Goal: Complete application form: Complete application form

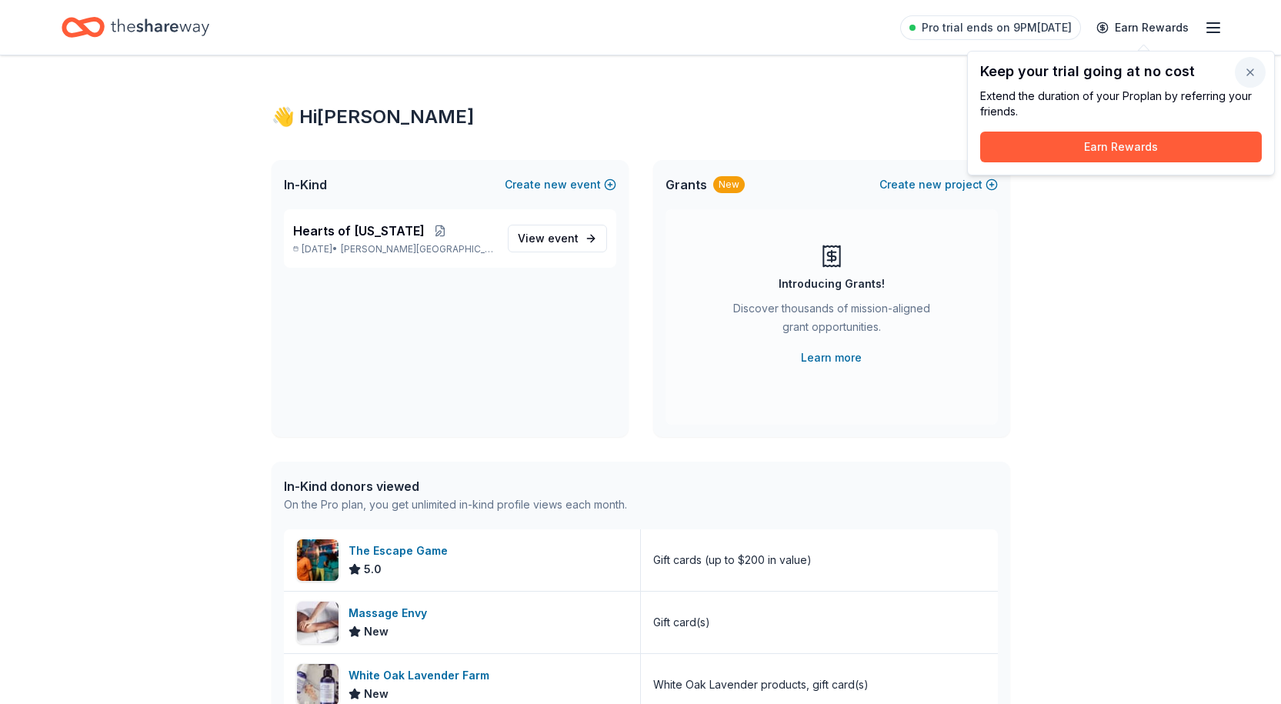
click at [1252, 72] on button "button" at bounding box center [1250, 72] width 31 height 31
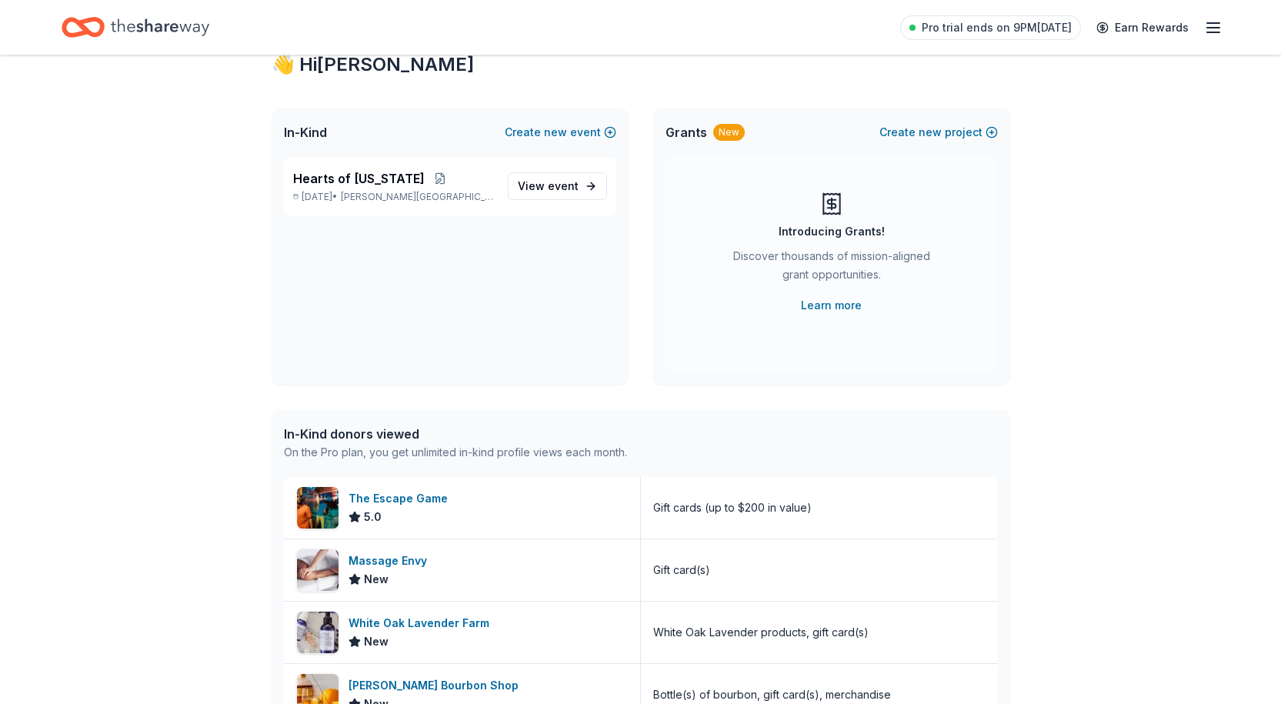
scroll to position [77, 0]
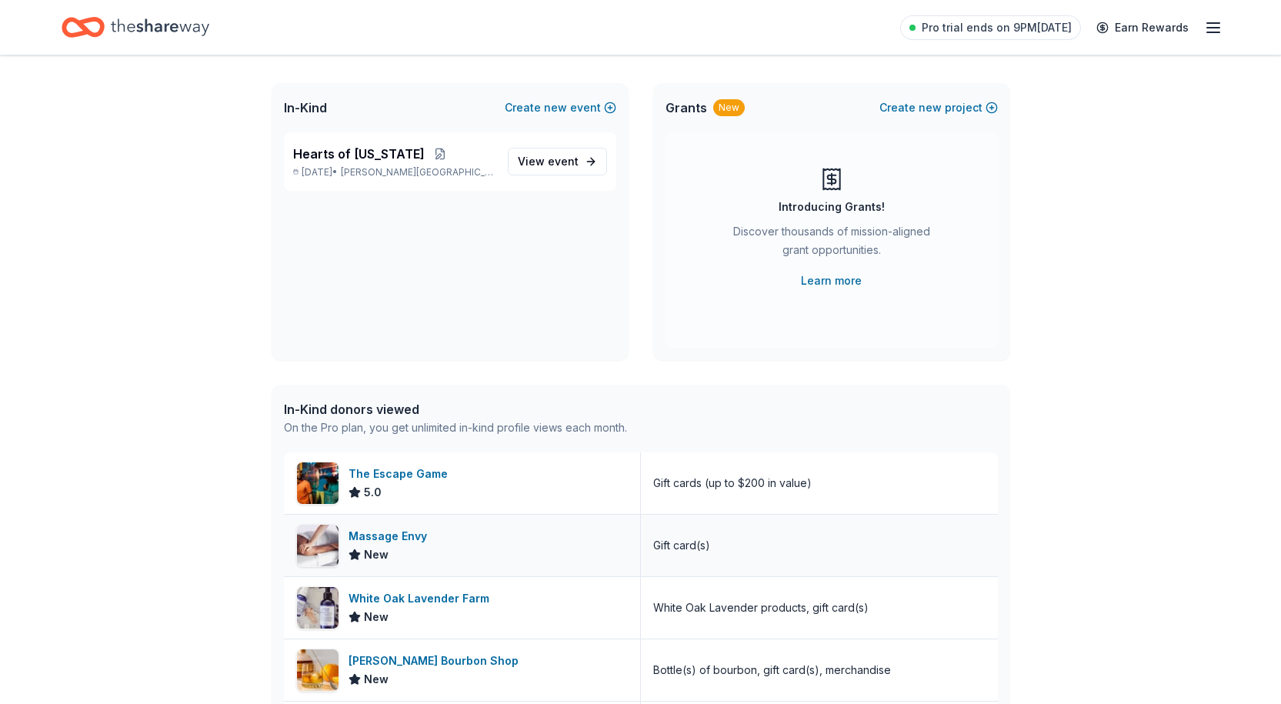
click at [401, 539] on div "Massage Envy" at bounding box center [391, 536] width 85 height 18
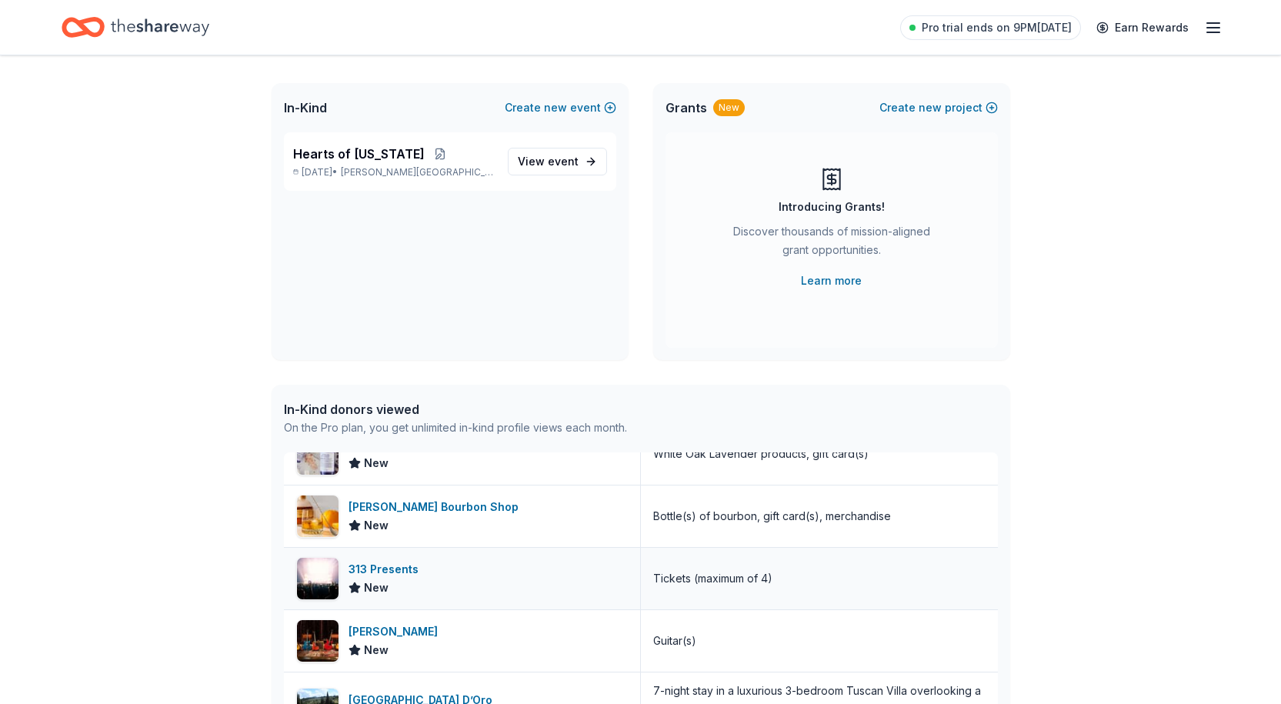
scroll to position [231, 0]
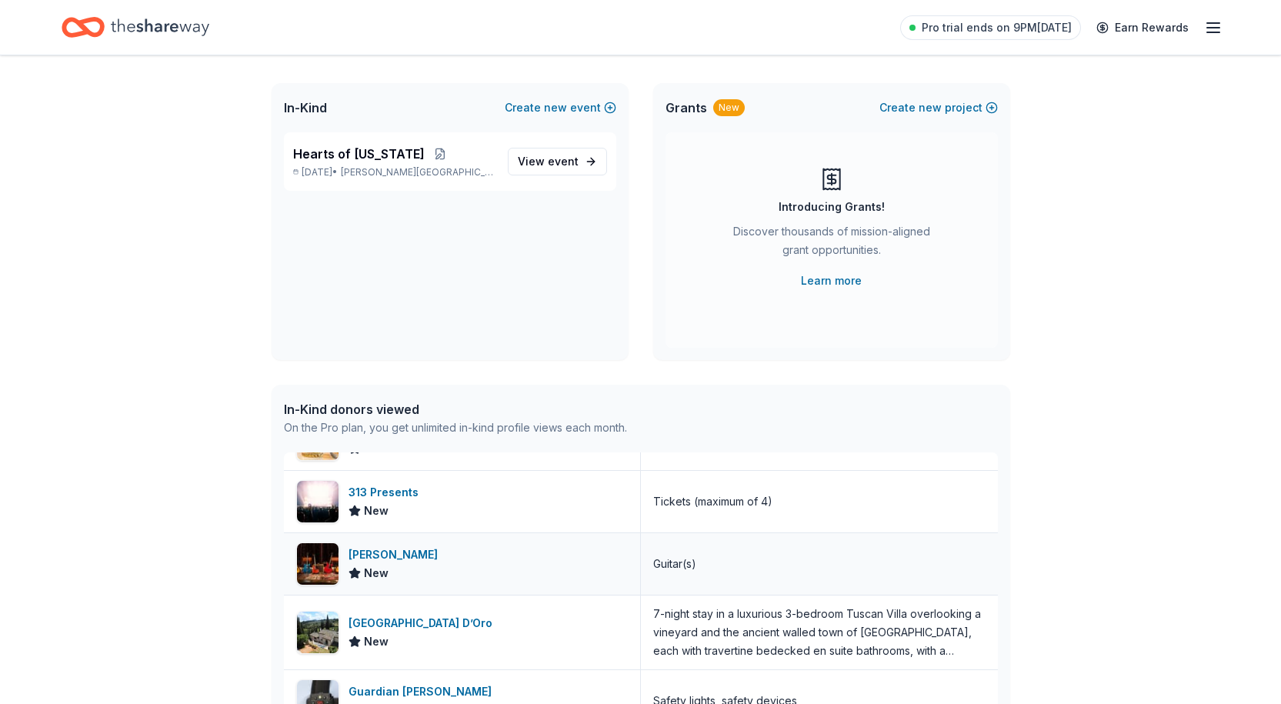
click at [379, 555] on div "[PERSON_NAME]" at bounding box center [396, 555] width 95 height 18
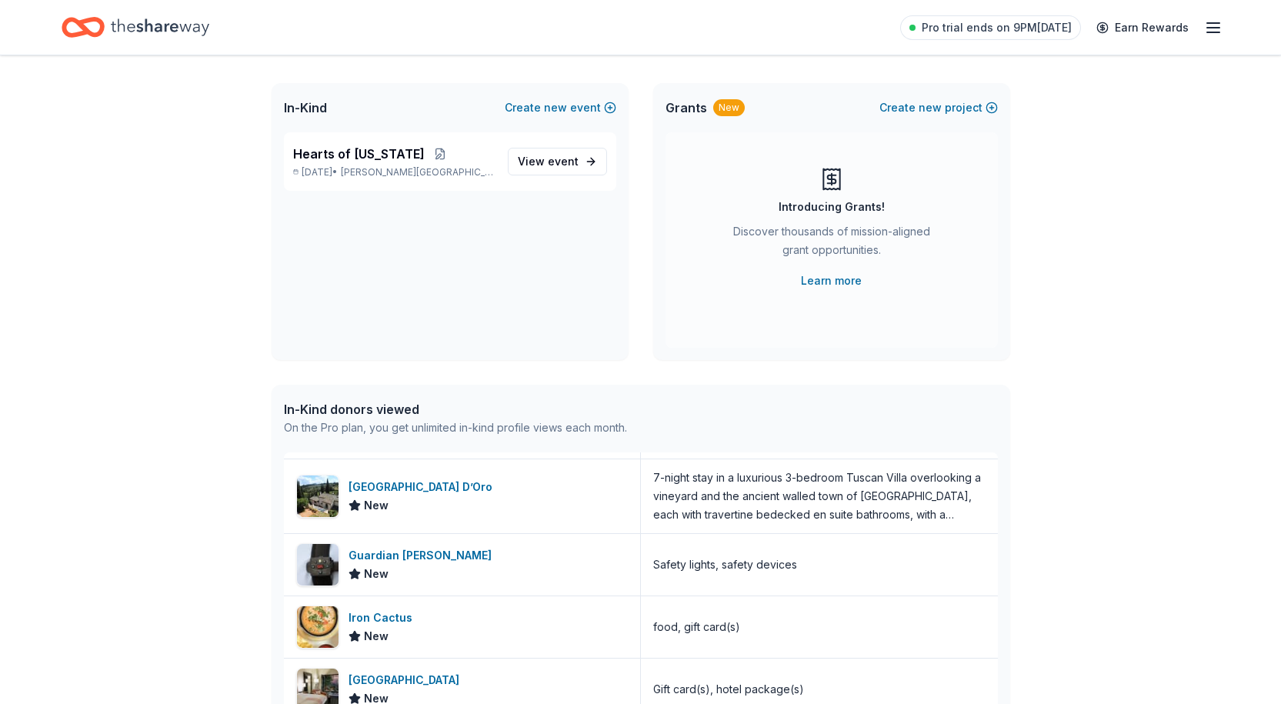
scroll to position [0, 0]
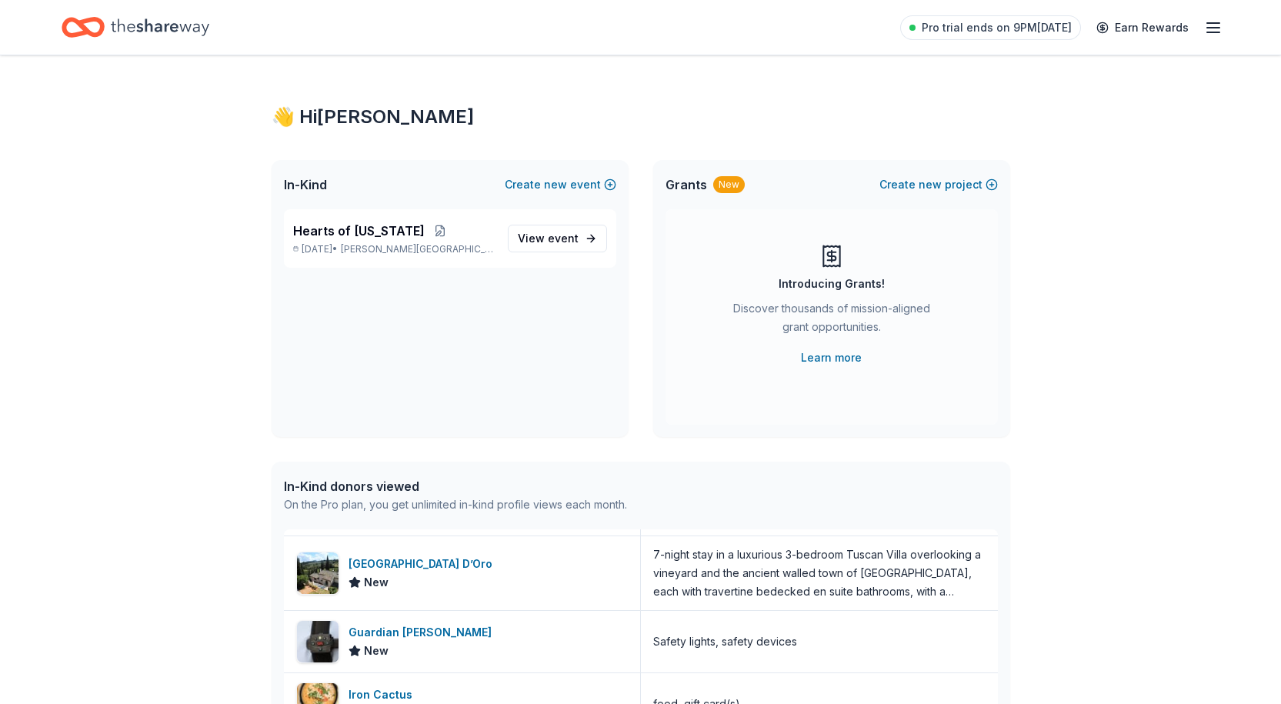
click at [1214, 30] on icon "button" at bounding box center [1213, 27] width 18 height 18
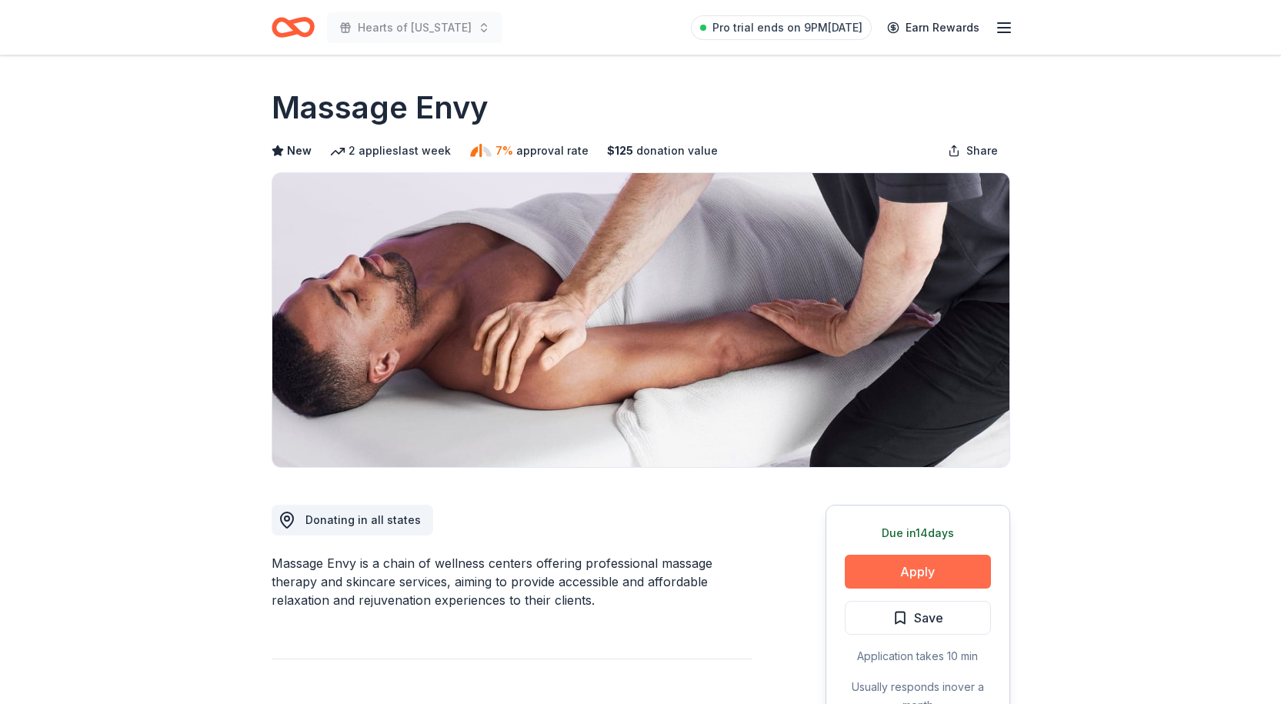
click at [945, 574] on button "Apply" at bounding box center [918, 572] width 146 height 34
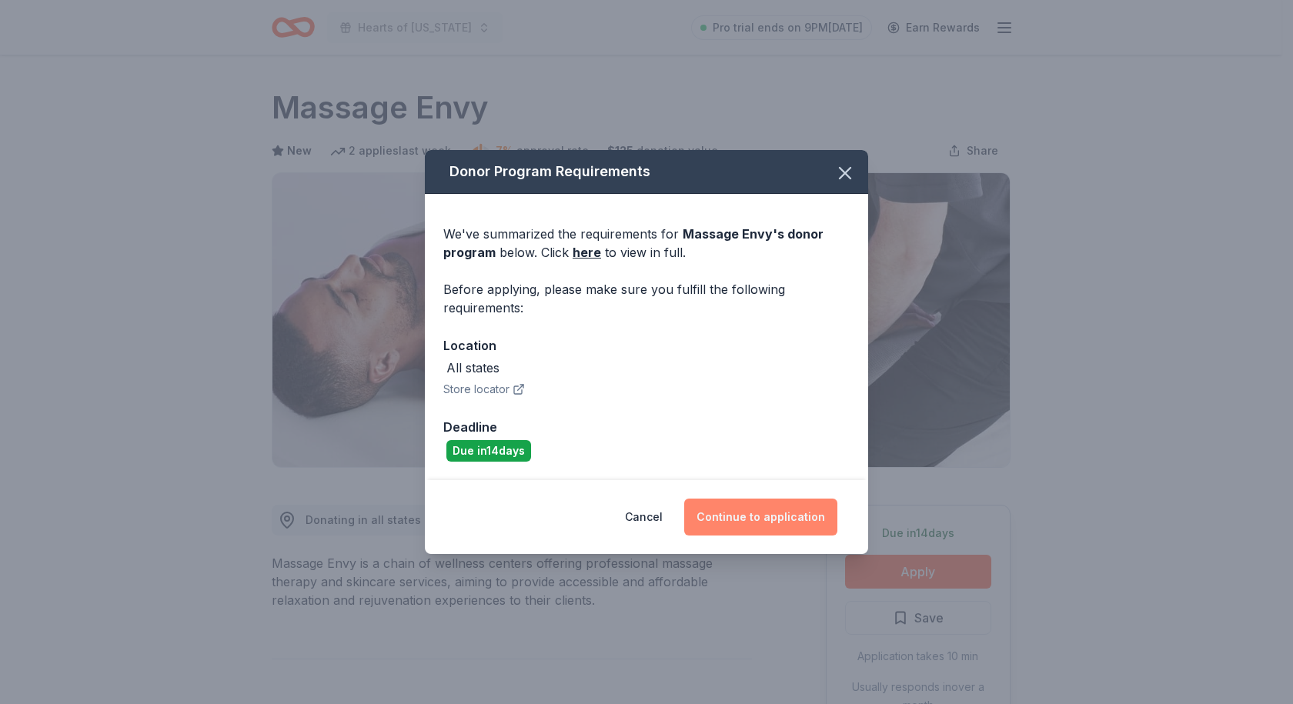
click at [778, 518] on button "Continue to application" at bounding box center [760, 517] width 153 height 37
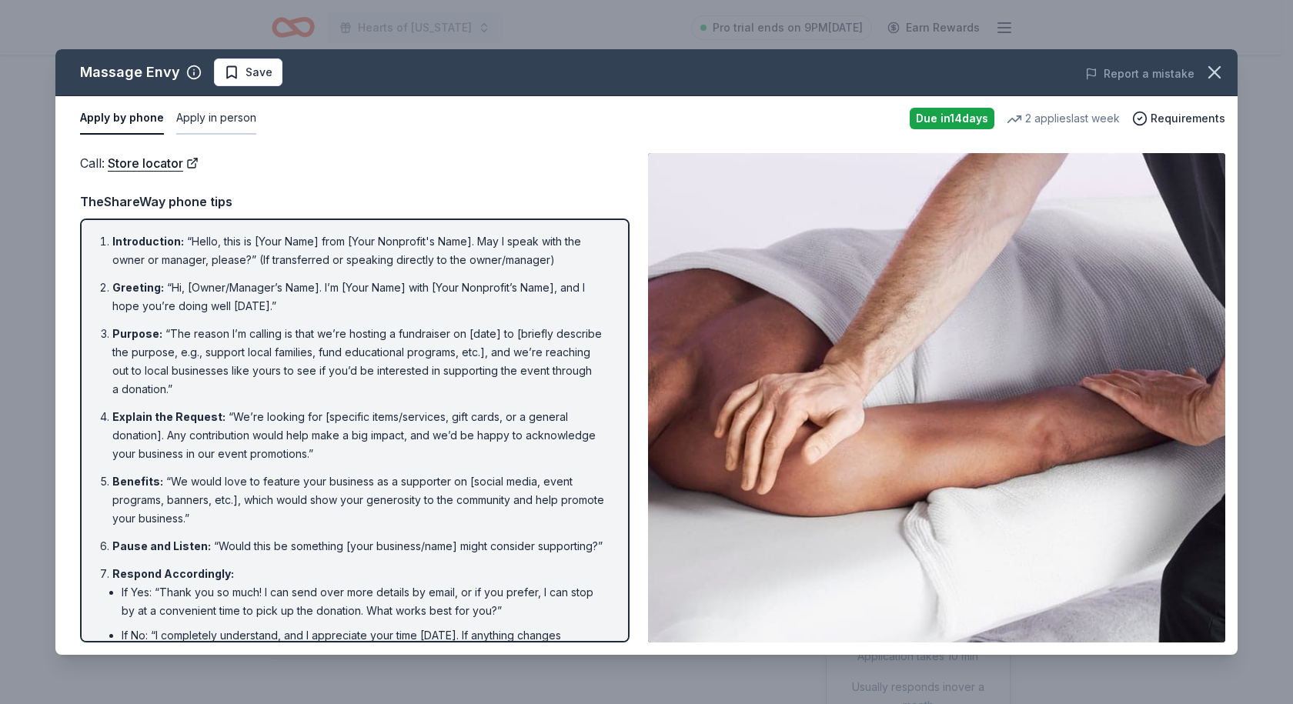
click at [239, 118] on button "Apply in person" at bounding box center [216, 118] width 80 height 32
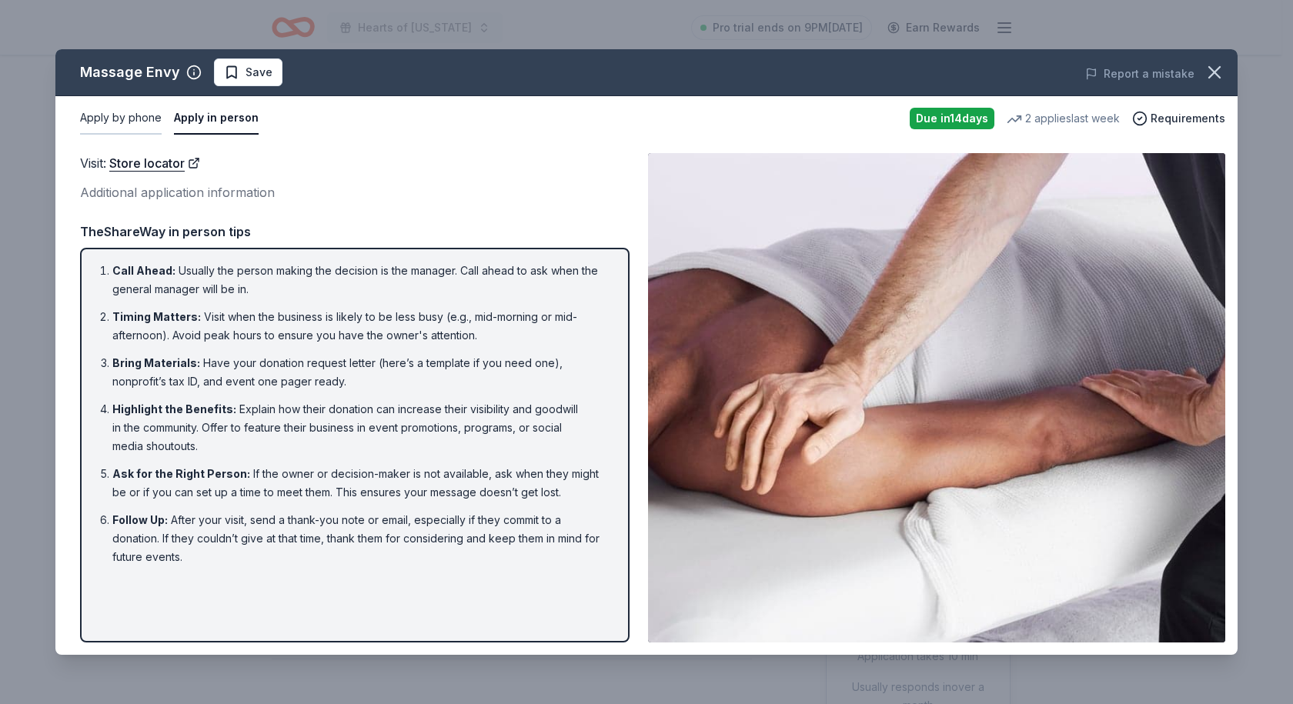
click at [131, 123] on button "Apply by phone" at bounding box center [121, 118] width 82 height 32
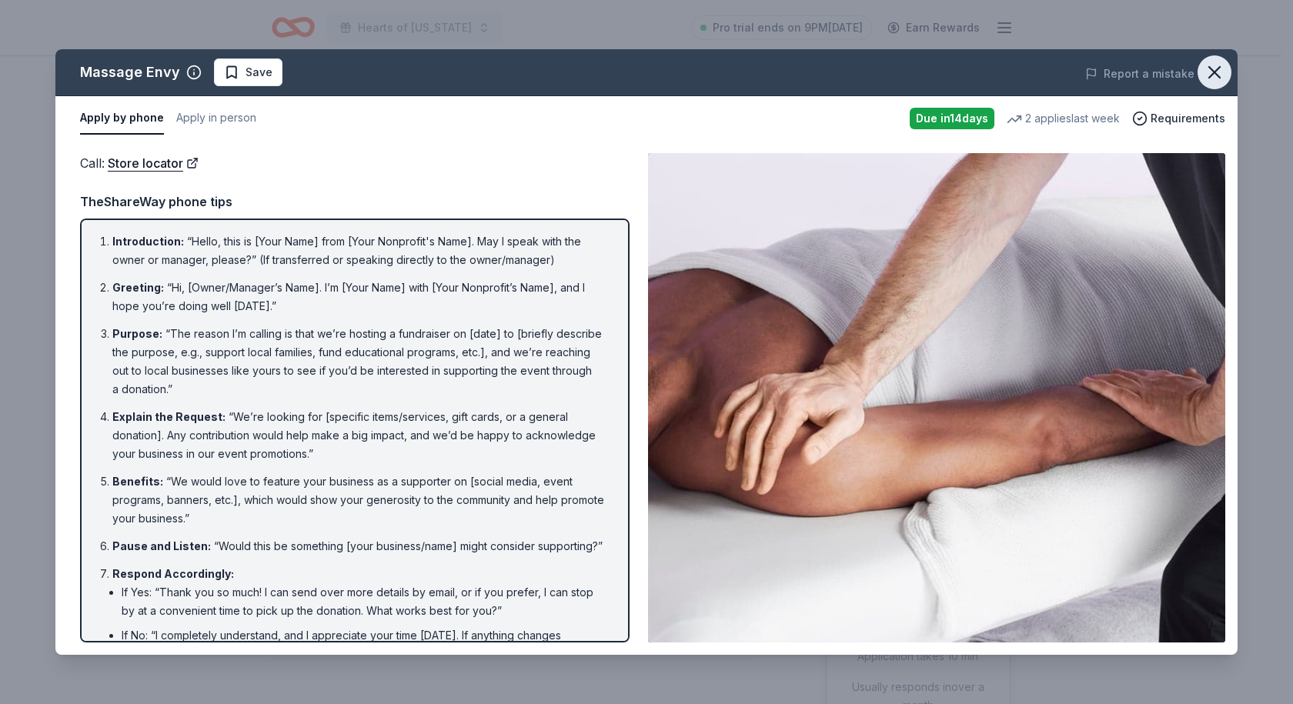
click at [1224, 72] on icon "button" at bounding box center [1215, 73] width 22 height 22
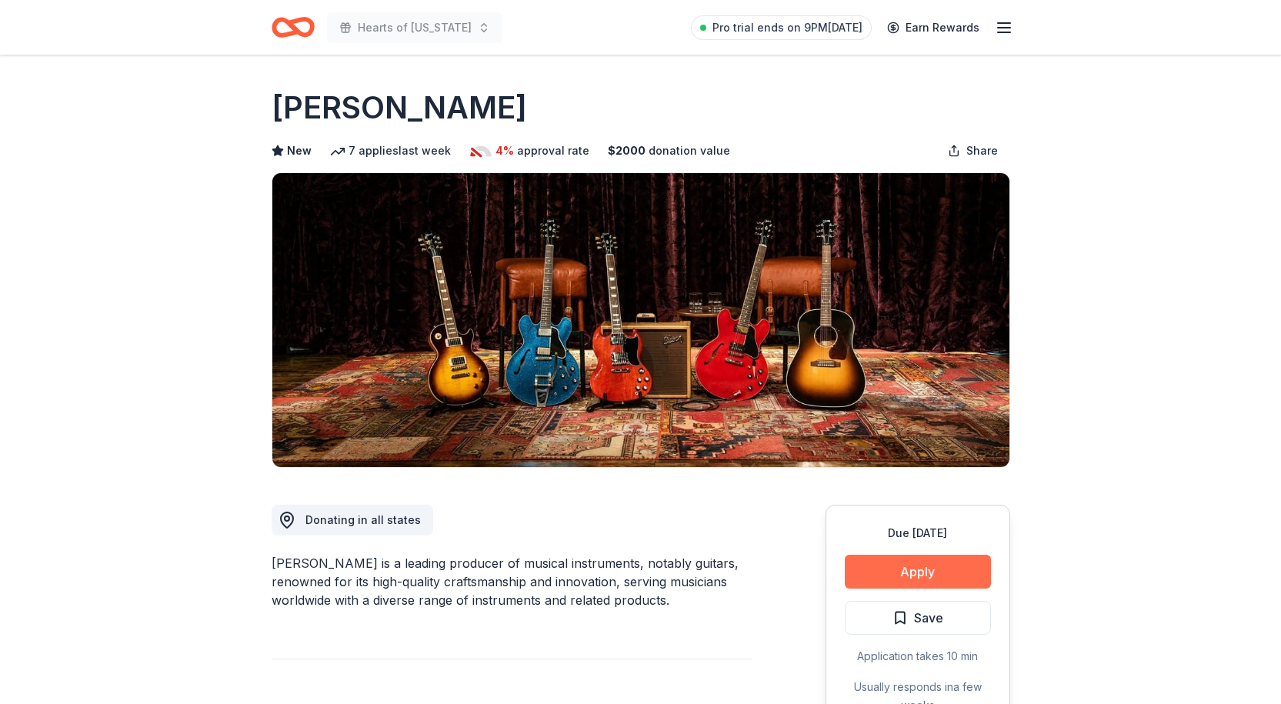
click at [931, 578] on button "Apply" at bounding box center [918, 572] width 146 height 34
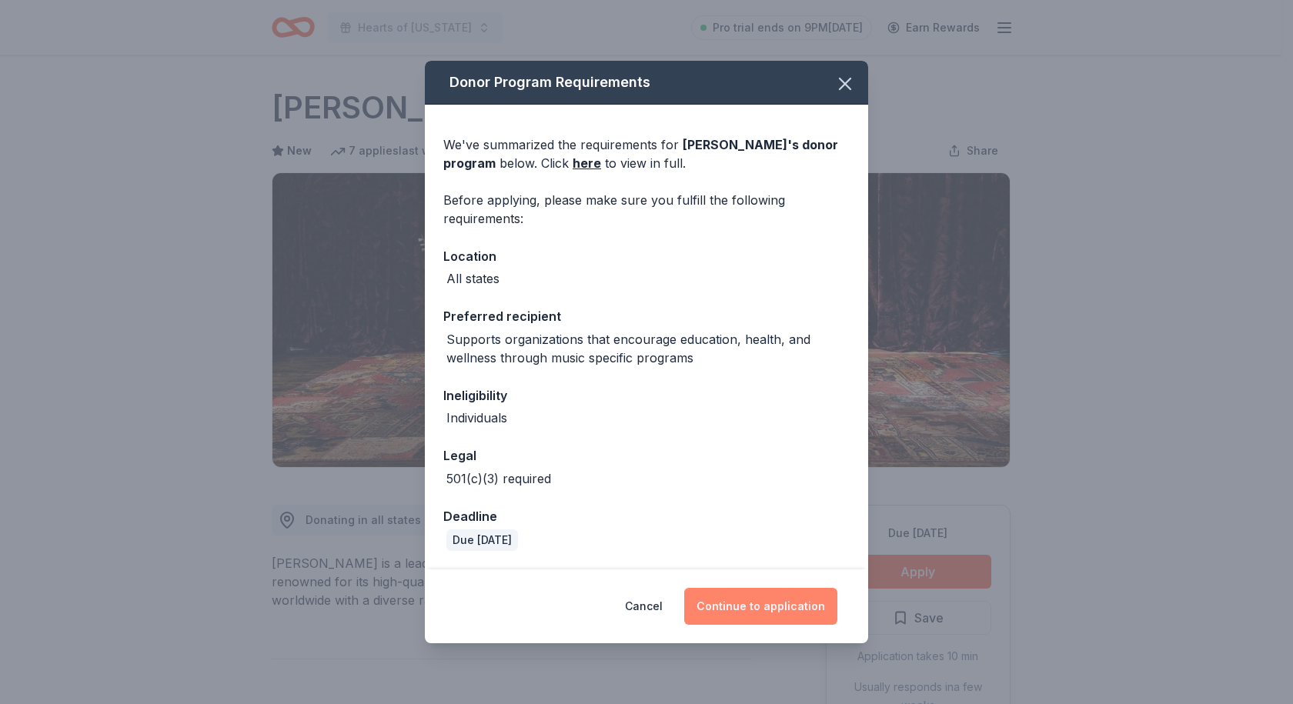
click at [740, 600] on button "Continue to application" at bounding box center [760, 606] width 153 height 37
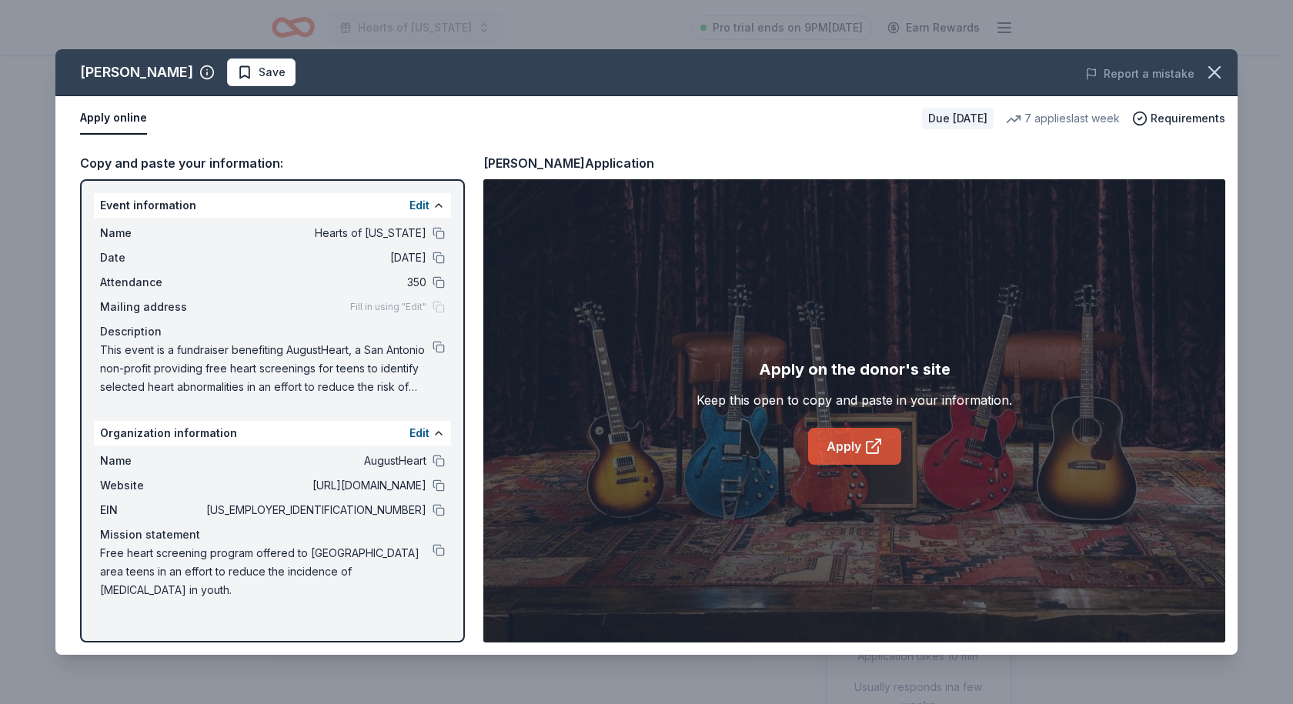
click at [860, 448] on link "Apply" at bounding box center [854, 446] width 93 height 37
